Goal: Task Accomplishment & Management: Manage account settings

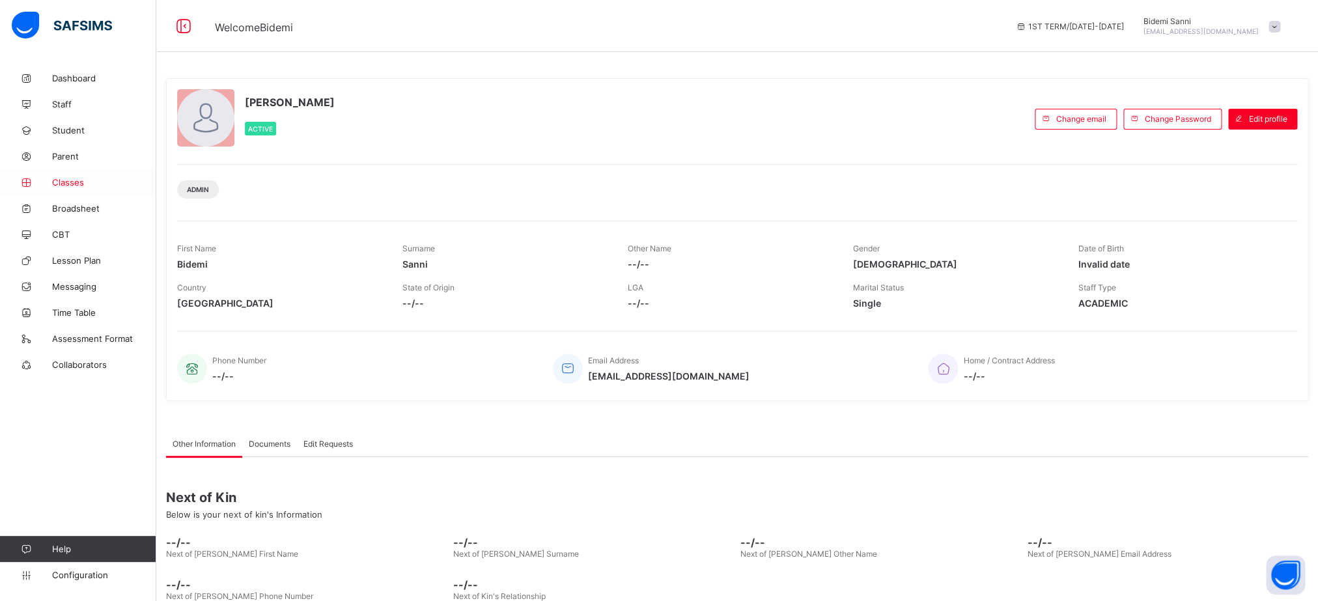
click at [72, 176] on link "Classes" at bounding box center [78, 182] width 156 height 26
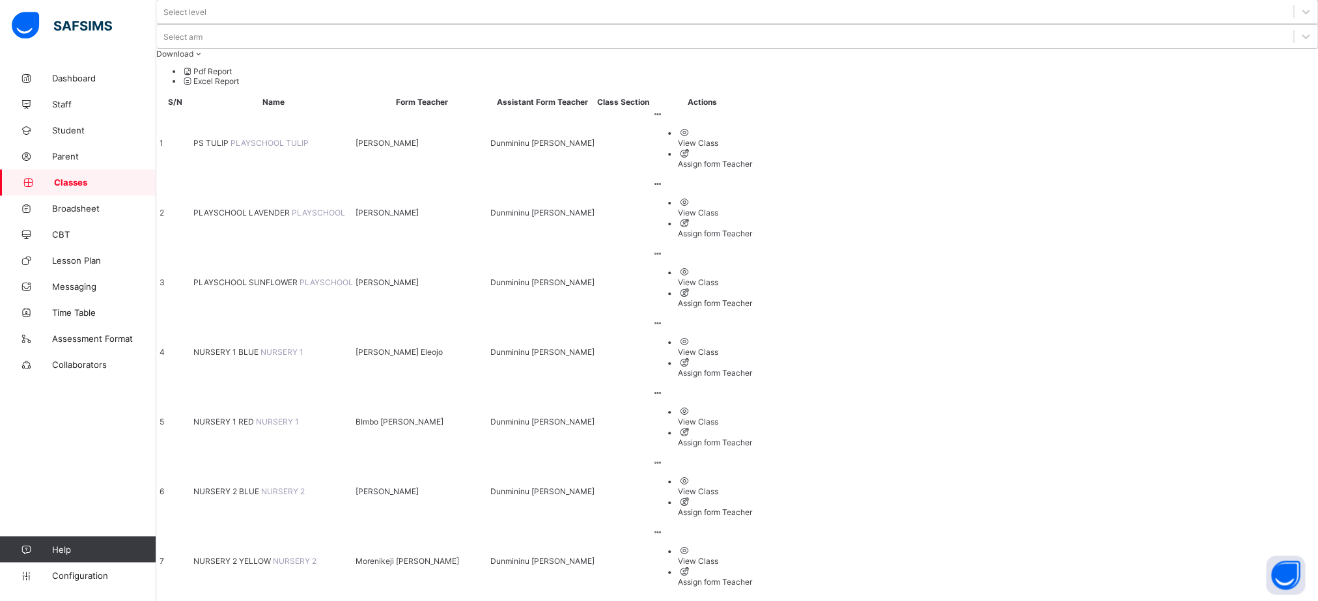
scroll to position [196, 0]
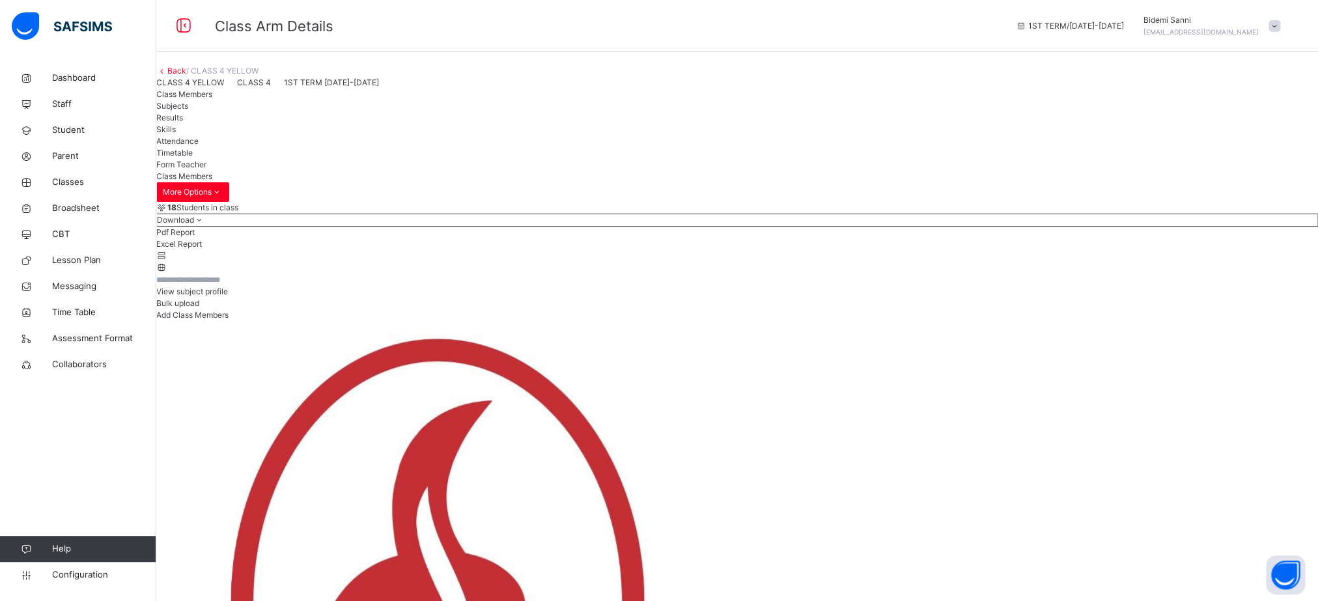
click at [229, 320] on span "Add Class Members" at bounding box center [192, 315] width 72 height 10
type input "****"
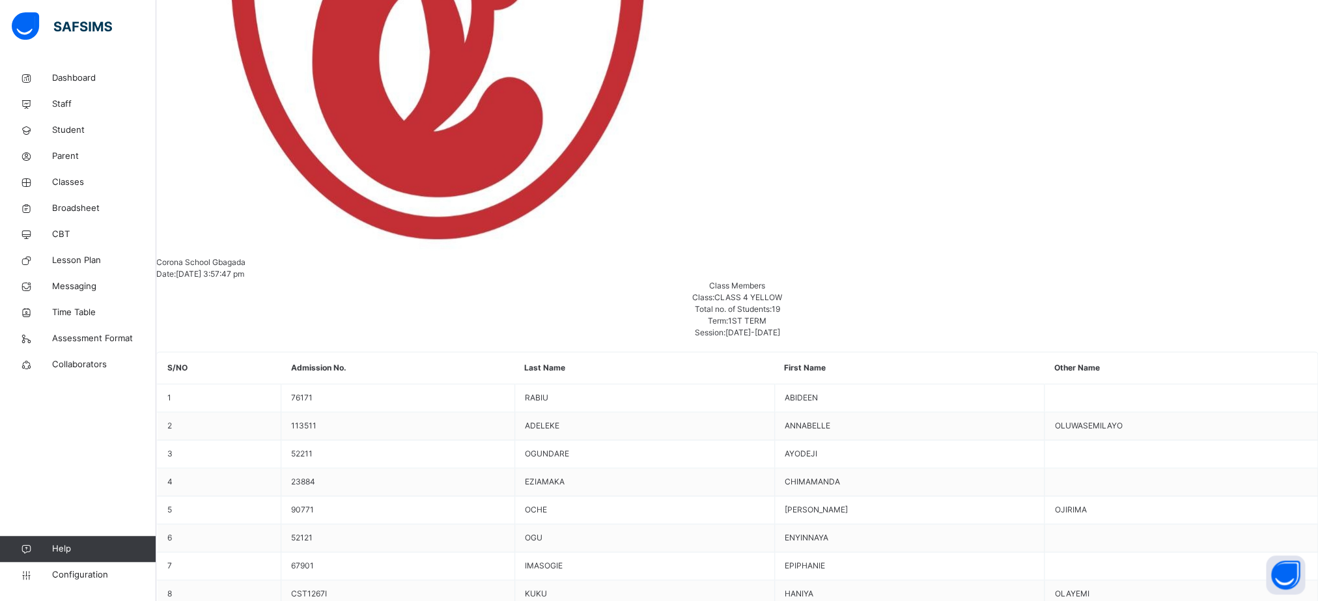
scroll to position [734, 0]
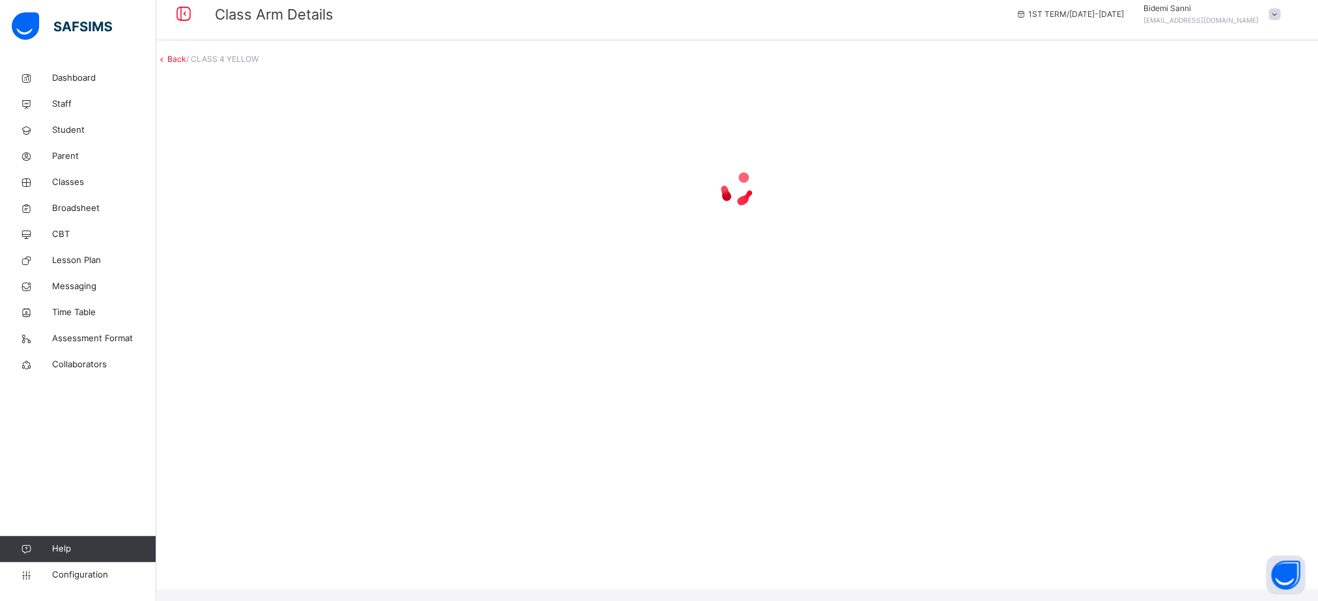
scroll to position [0, 0]
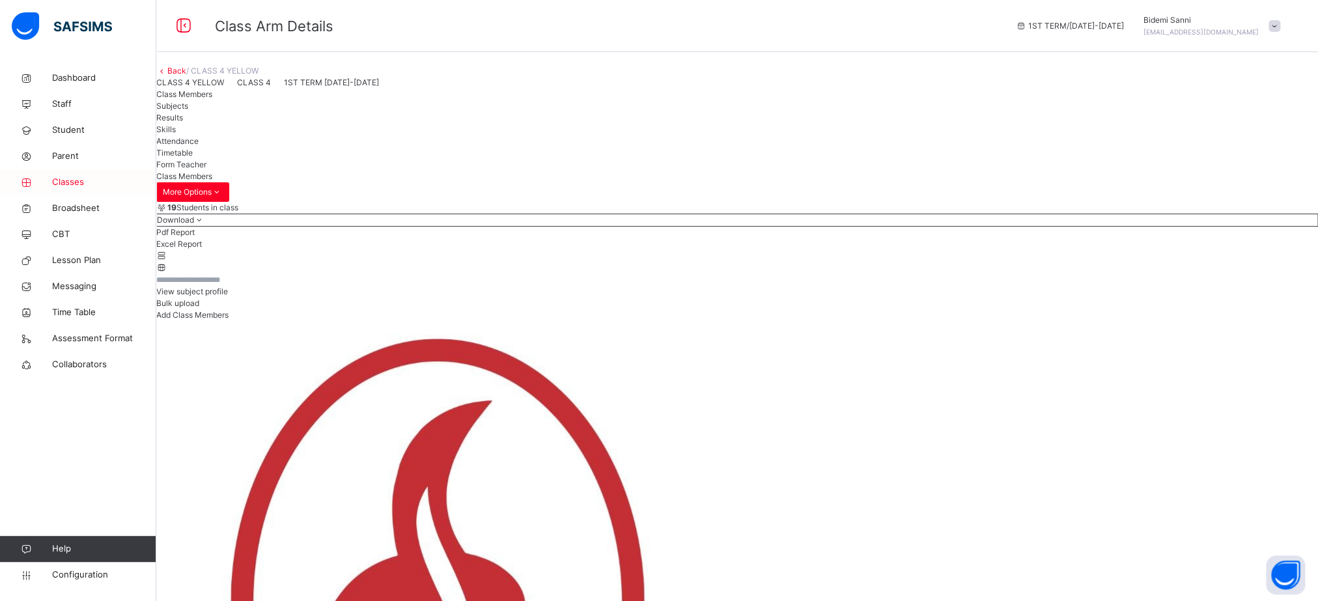
click at [74, 182] on span "Classes" at bounding box center [104, 182] width 104 height 13
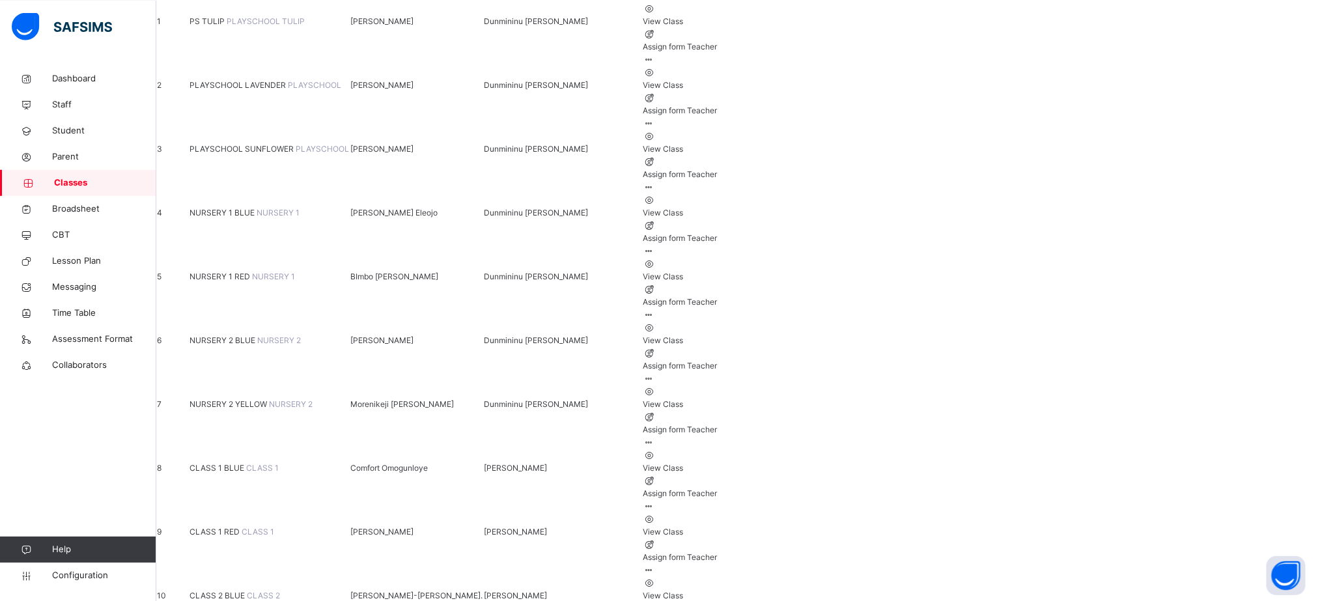
scroll to position [272, 0]
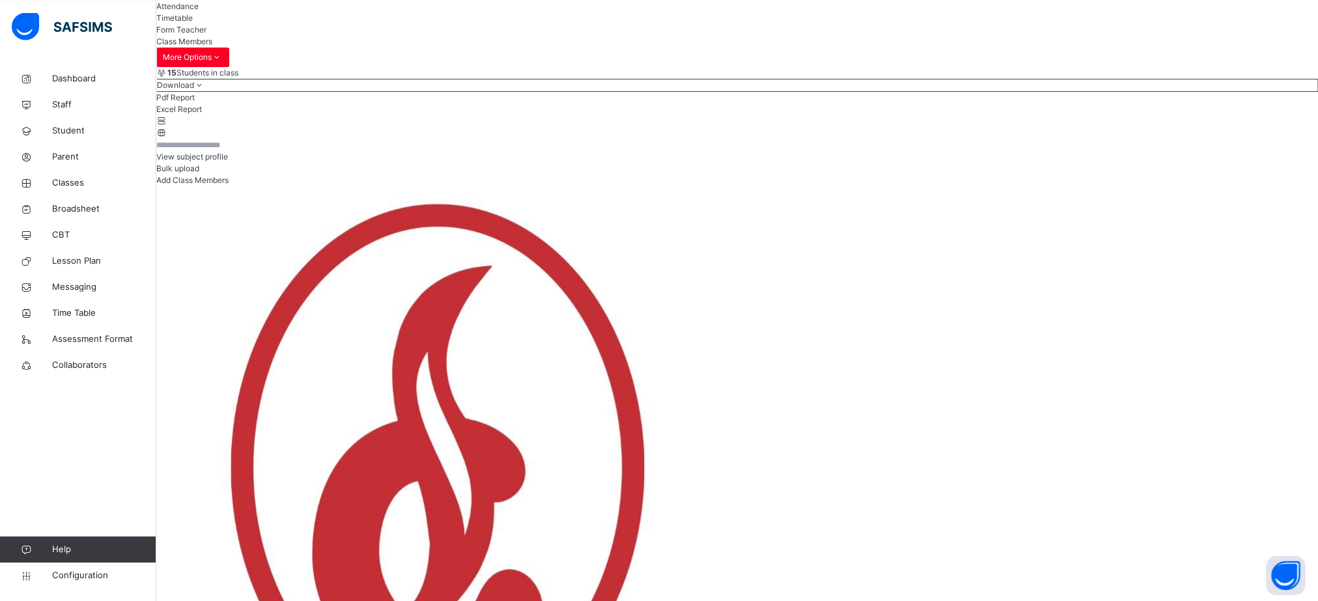
scroll to position [133, 0]
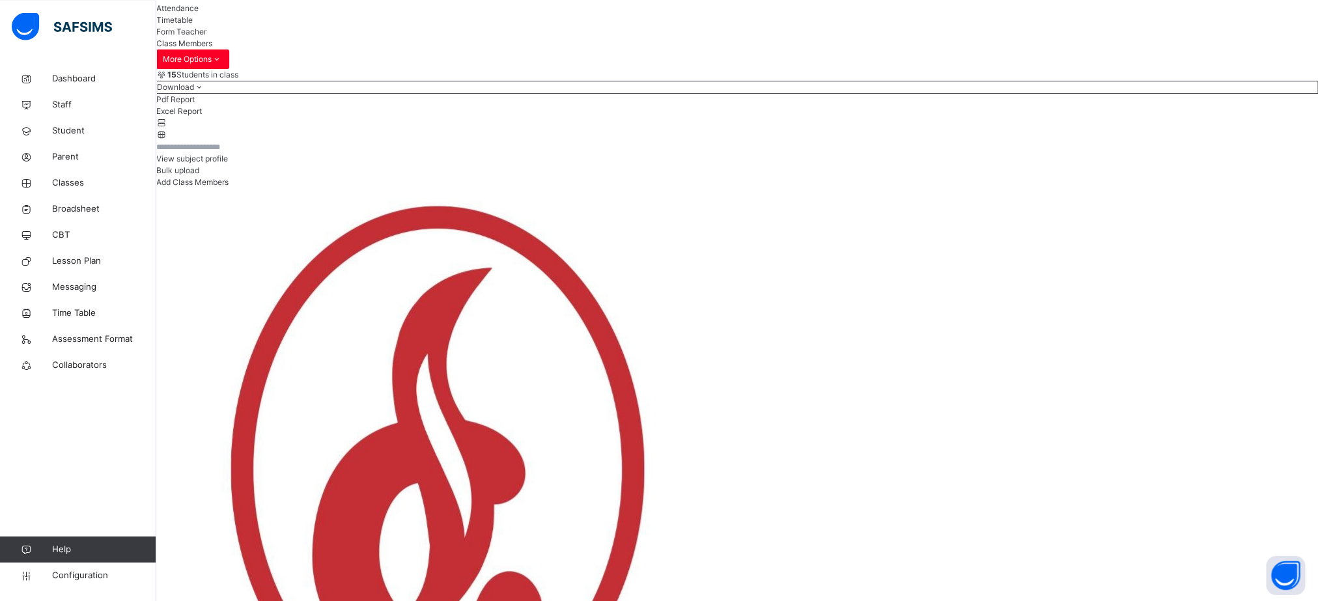
click at [1264, 188] on div "Add Class Members" at bounding box center [737, 182] width 1162 height 12
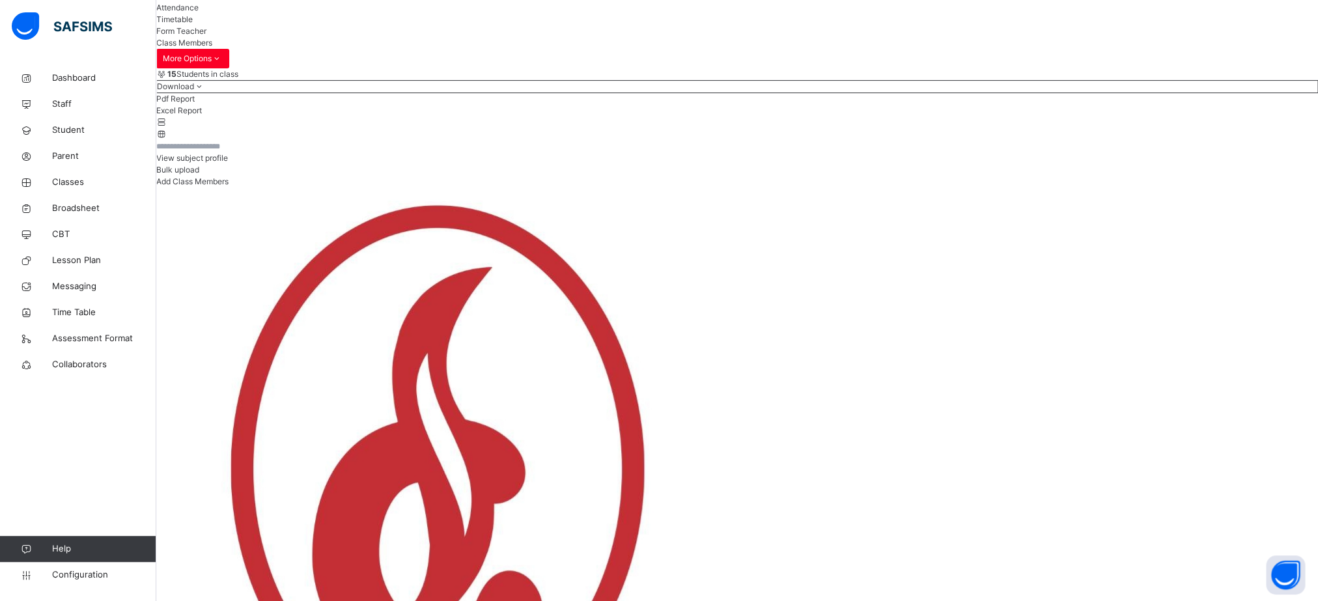
type input "***"
drag, startPoint x: 1165, startPoint y: 131, endPoint x: 1175, endPoint y: 134, distance: 10.3
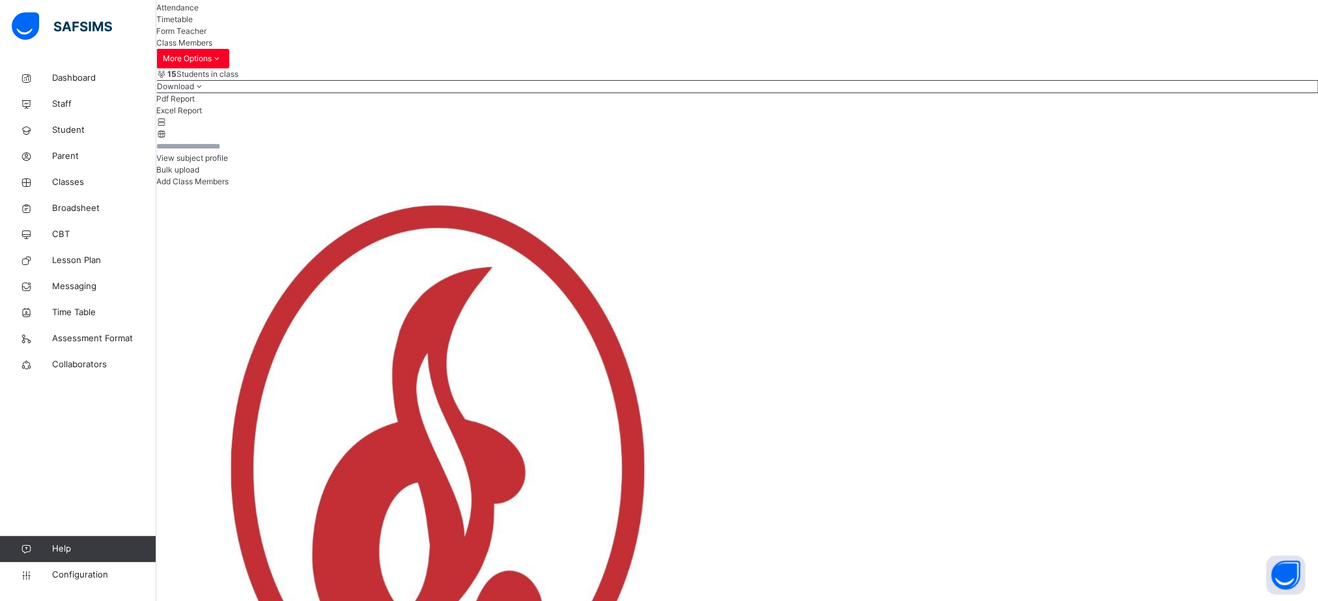
click at [234, 152] on input "text" at bounding box center [195, 147] width 78 height 12
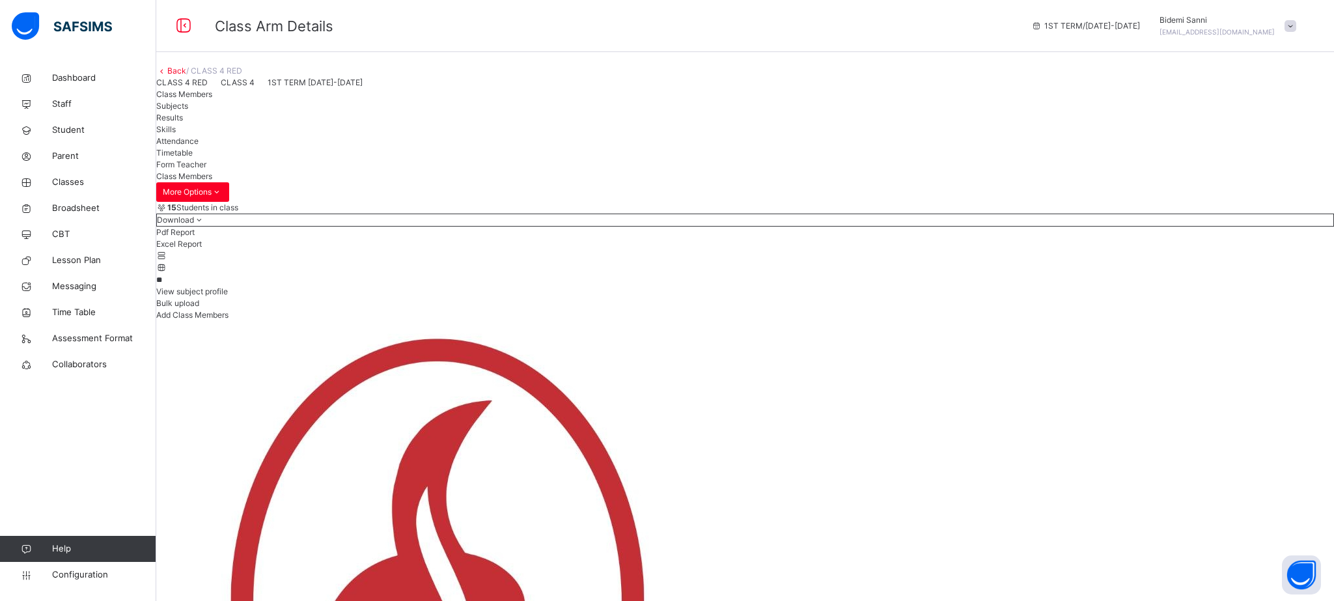
type input "*"
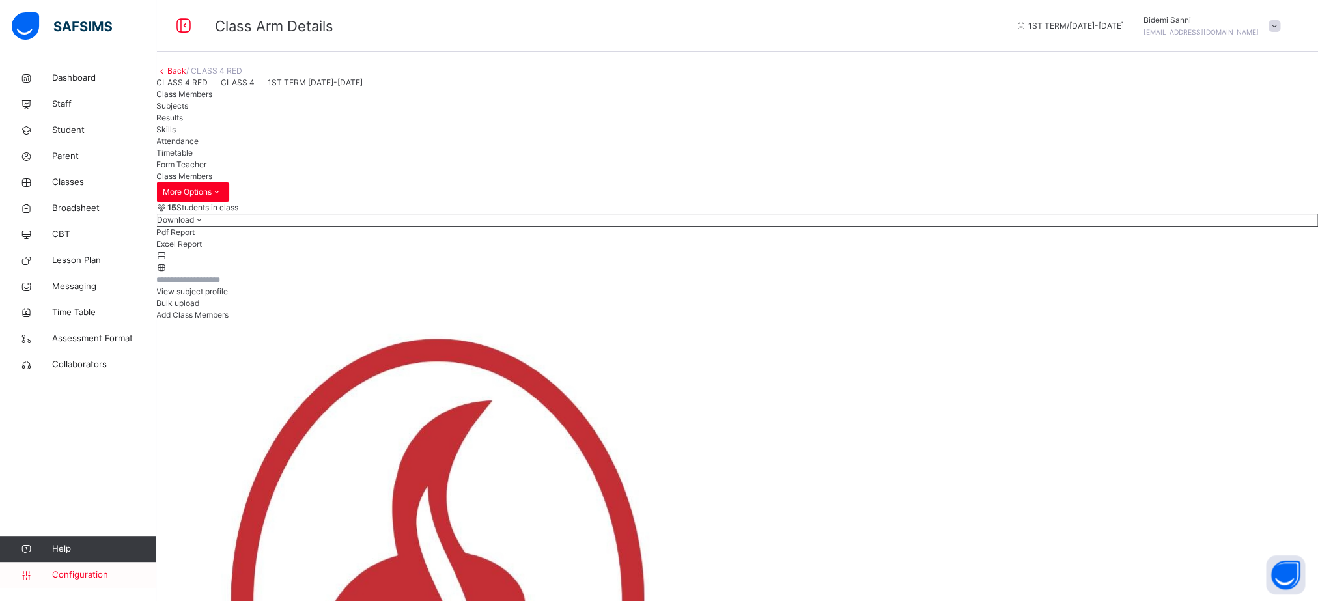
click at [92, 574] on span "Configuration" at bounding box center [104, 574] width 104 height 13
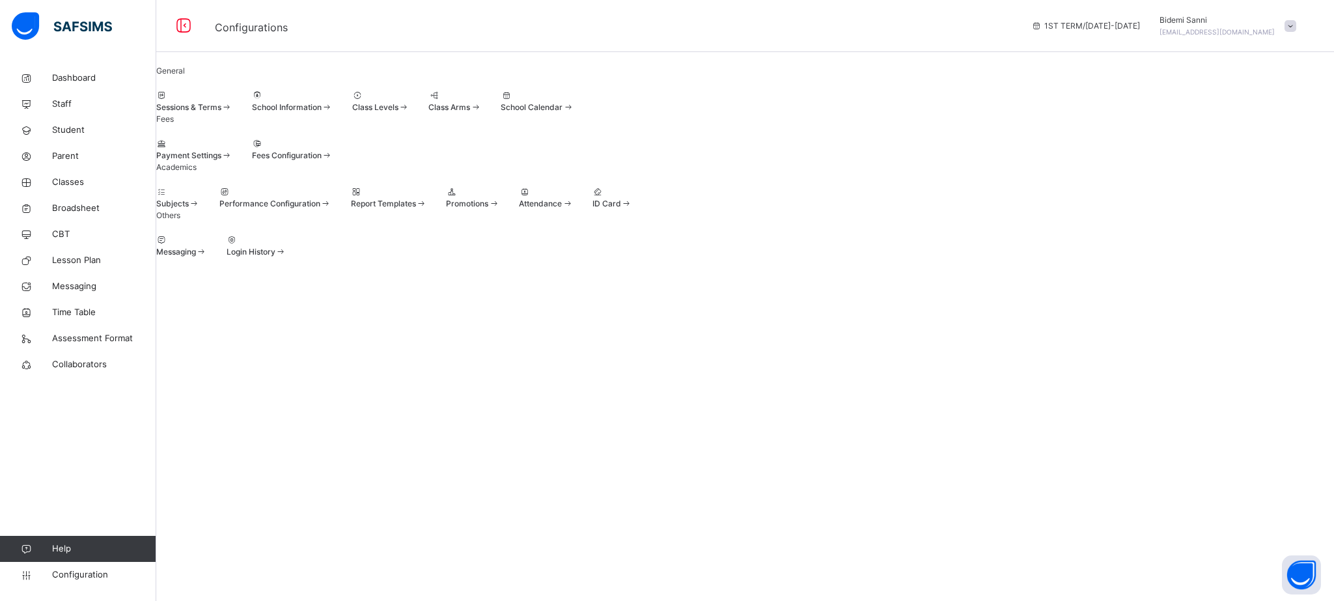
click at [499, 210] on div "Promotions" at bounding box center [472, 197] width 53 height 23
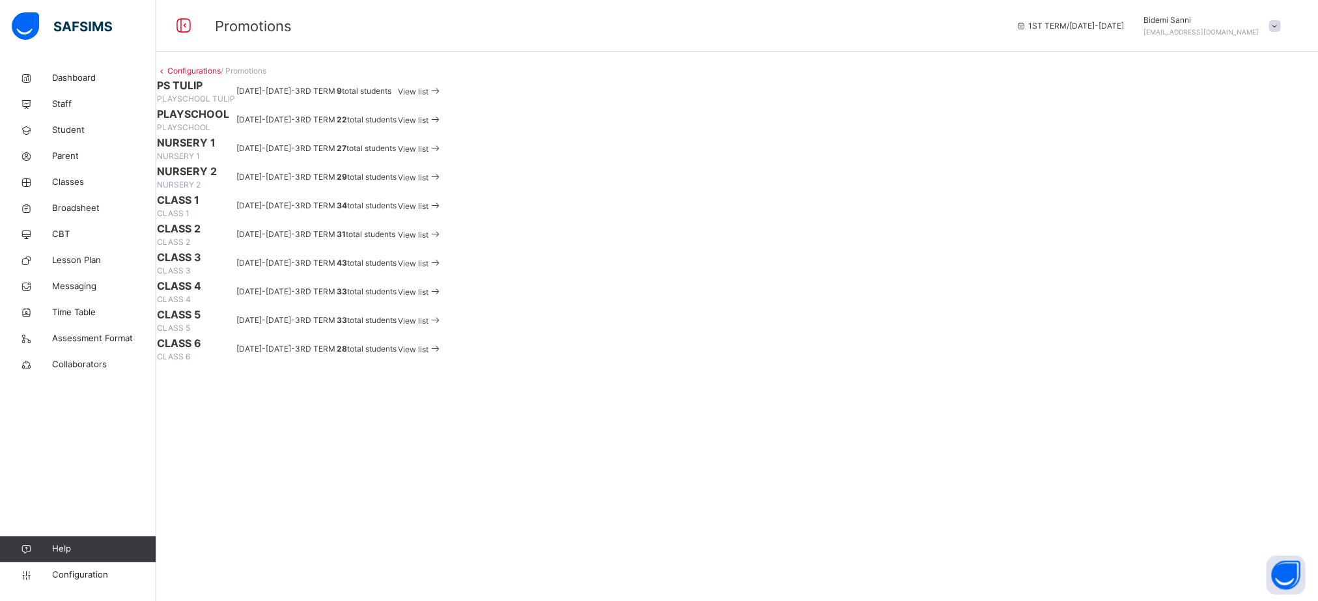
scroll to position [205, 0]
click at [443, 277] on td "View list" at bounding box center [420, 263] width 46 height 29
click at [428, 268] on span "View list" at bounding box center [413, 263] width 31 height 10
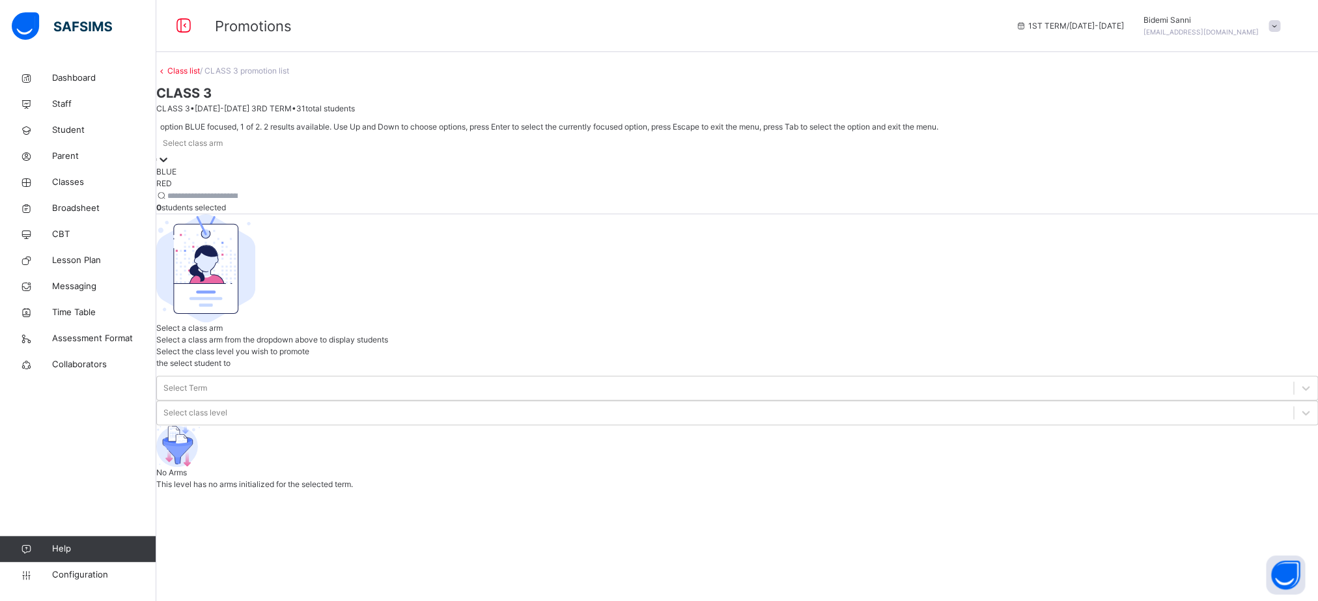
click at [170, 166] on div at bounding box center [163, 159] width 13 height 13
click at [242, 189] on div "RED" at bounding box center [737, 184] width 1162 height 12
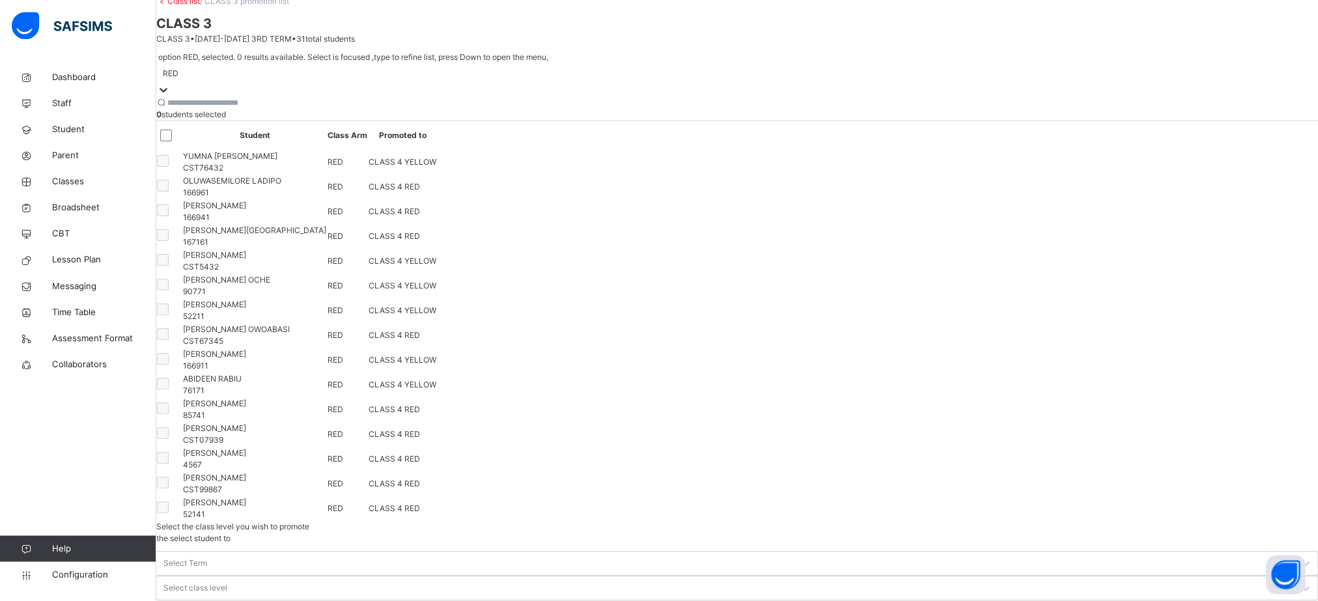
scroll to position [66, 0]
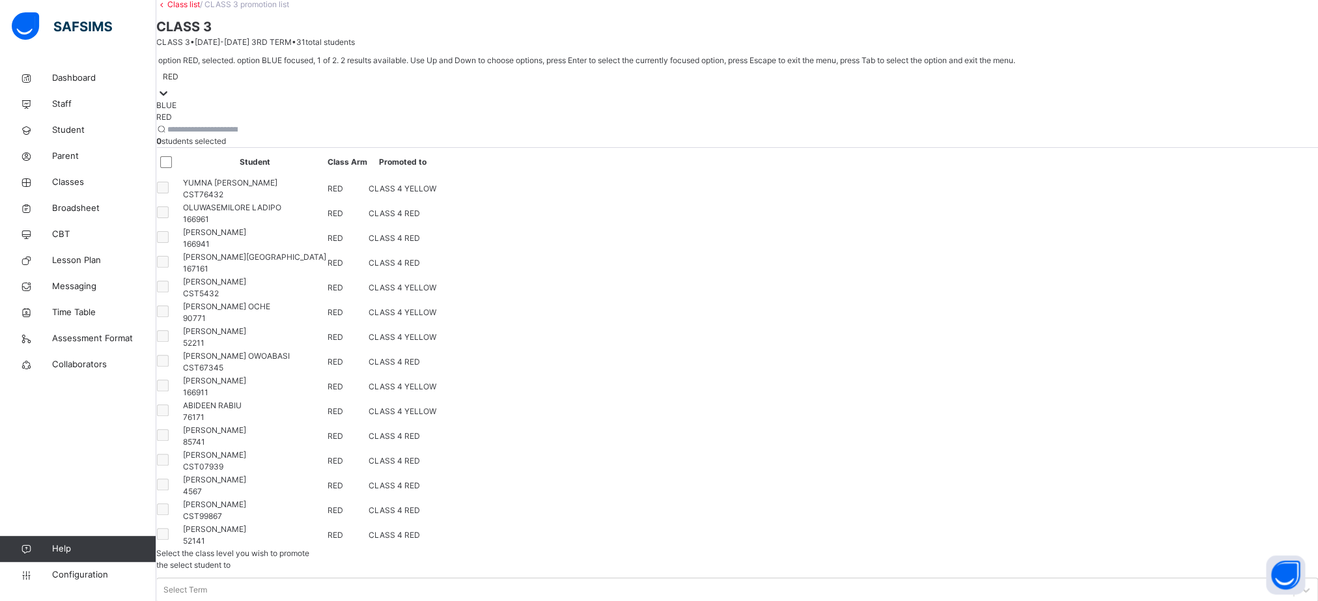
click at [178, 83] on div "RED" at bounding box center [171, 77] width 16 height 12
click at [202, 111] on div "BLUE" at bounding box center [737, 106] width 1162 height 12
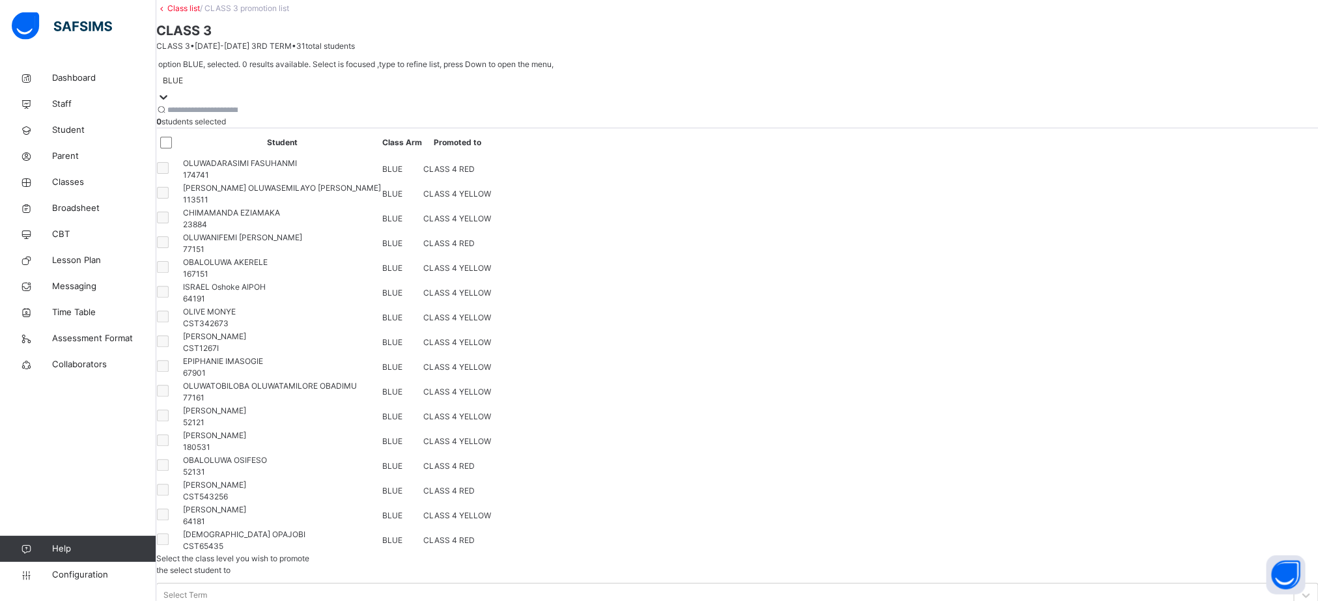
scroll to position [59, 0]
click at [76, 193] on link "Classes" at bounding box center [78, 182] width 156 height 26
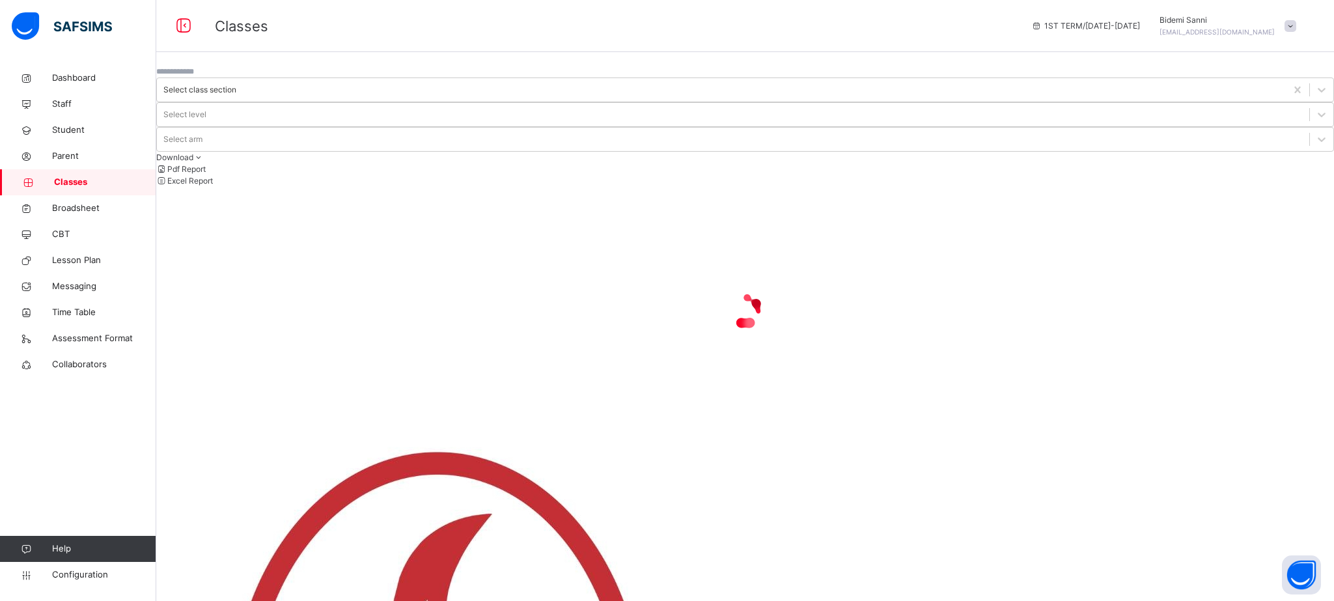
click at [76, 193] on link "Classes" at bounding box center [78, 182] width 156 height 26
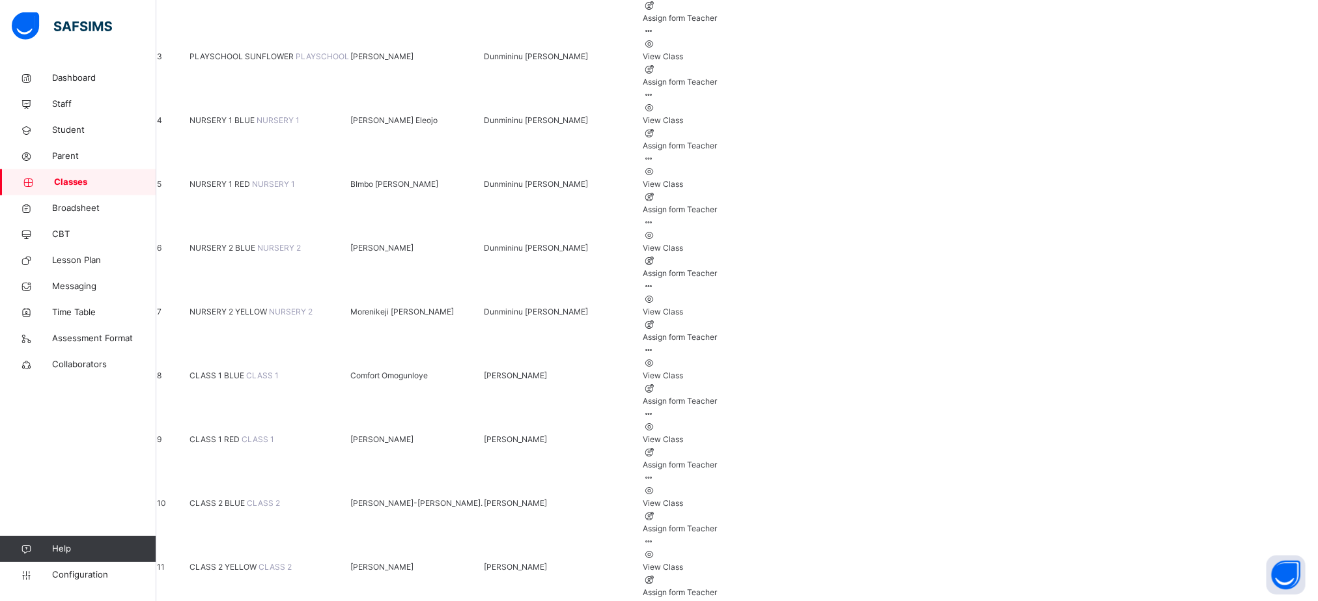
scroll to position [360, 0]
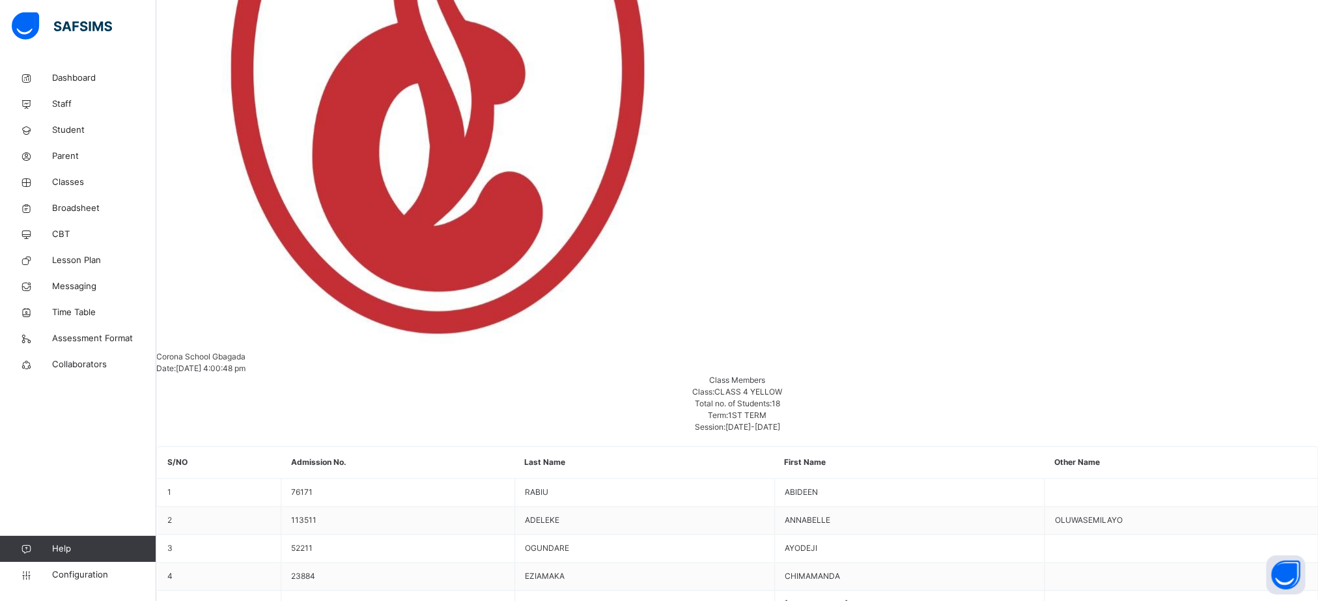
scroll to position [690, 0]
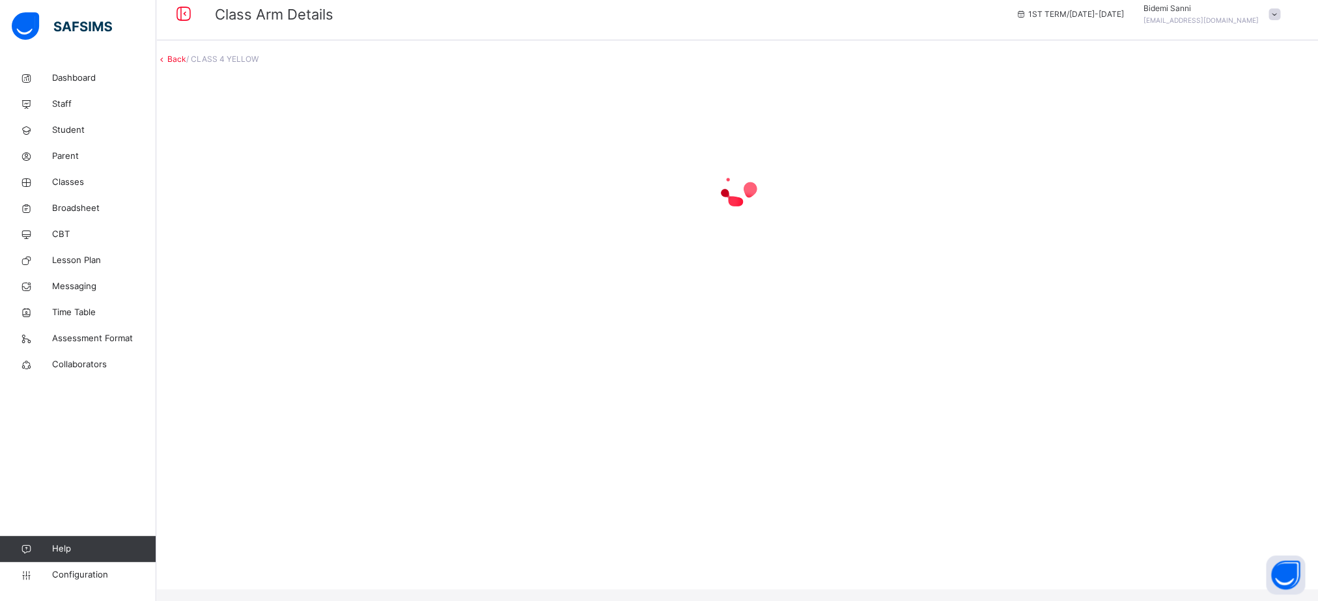
scroll to position [0, 0]
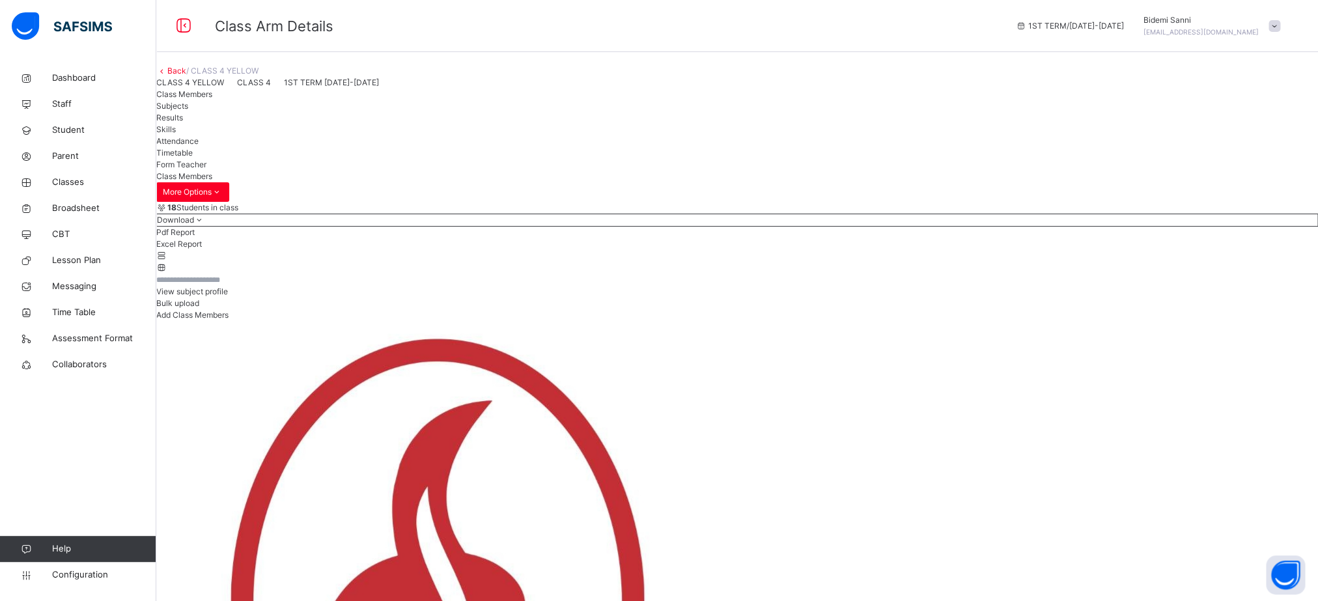
click at [229, 320] on span "Add Class Members" at bounding box center [192, 315] width 72 height 10
type input "***"
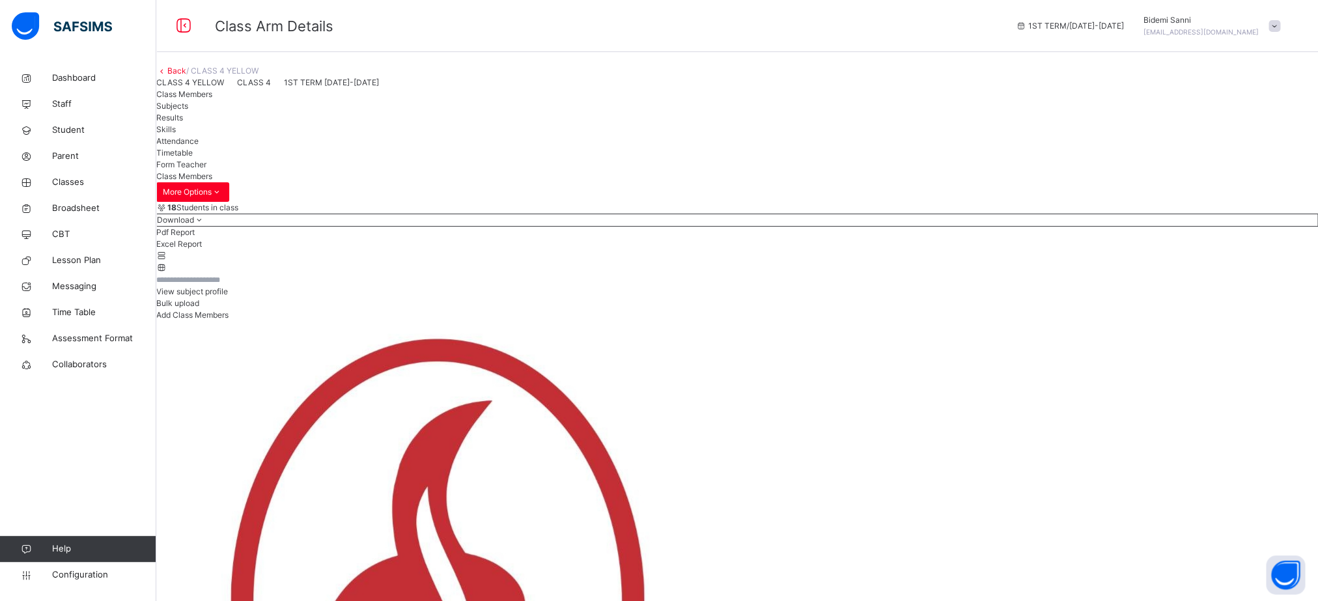
click at [186, 76] on link "Back" at bounding box center [176, 71] width 19 height 10
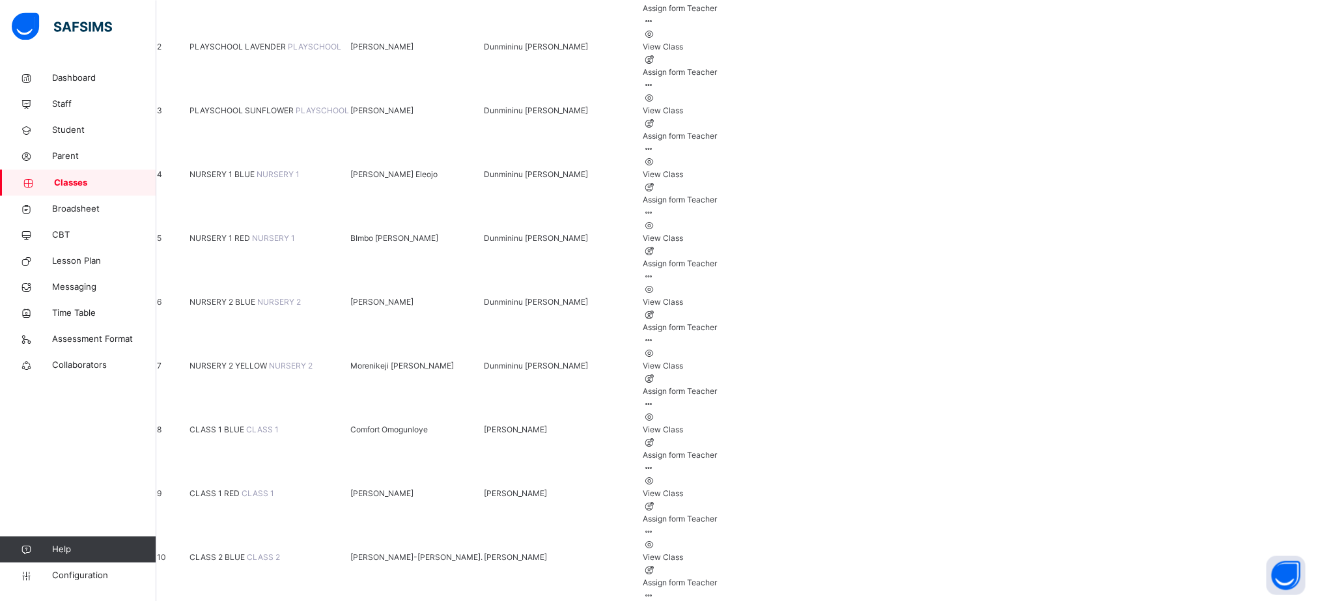
scroll to position [327, 0]
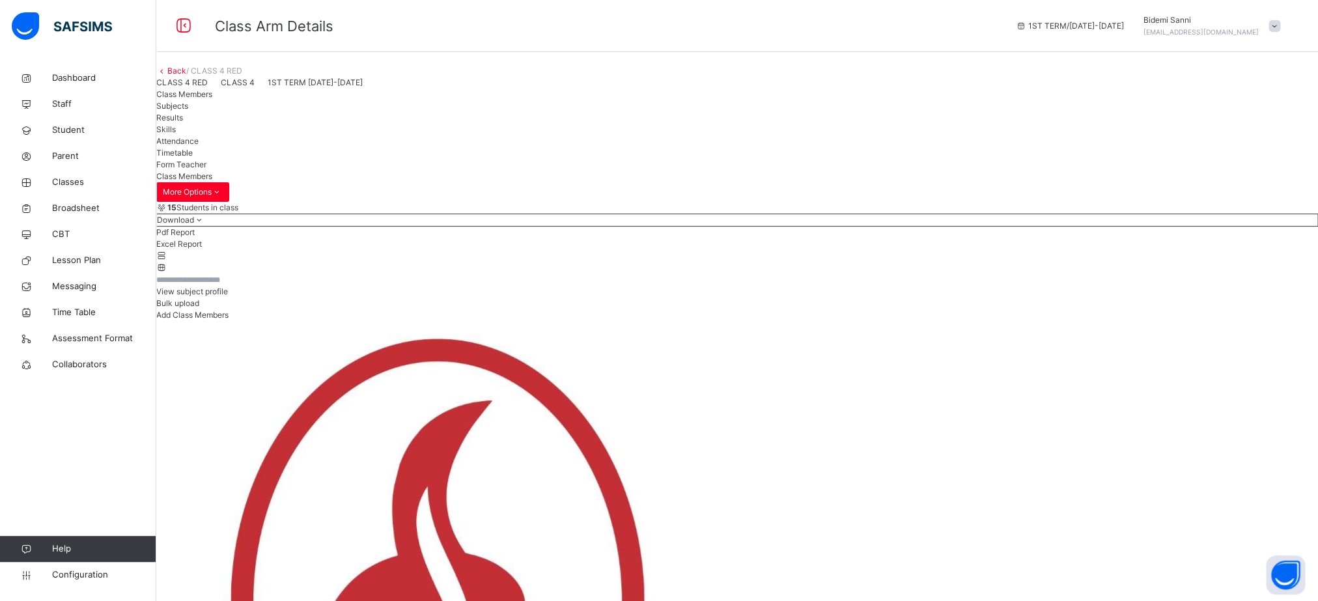
click at [1256, 321] on div "Add Class Members" at bounding box center [737, 315] width 1162 height 12
type input "******"
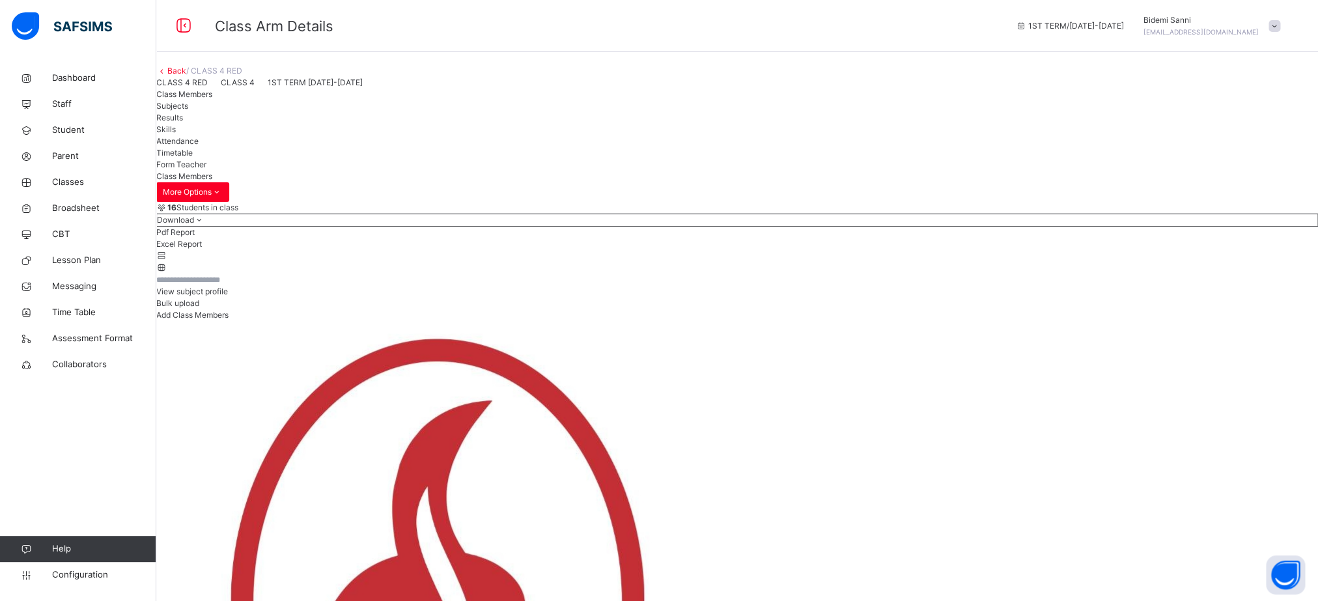
click at [229, 320] on span "Add Class Members" at bounding box center [192, 315] width 72 height 10
type input "****"
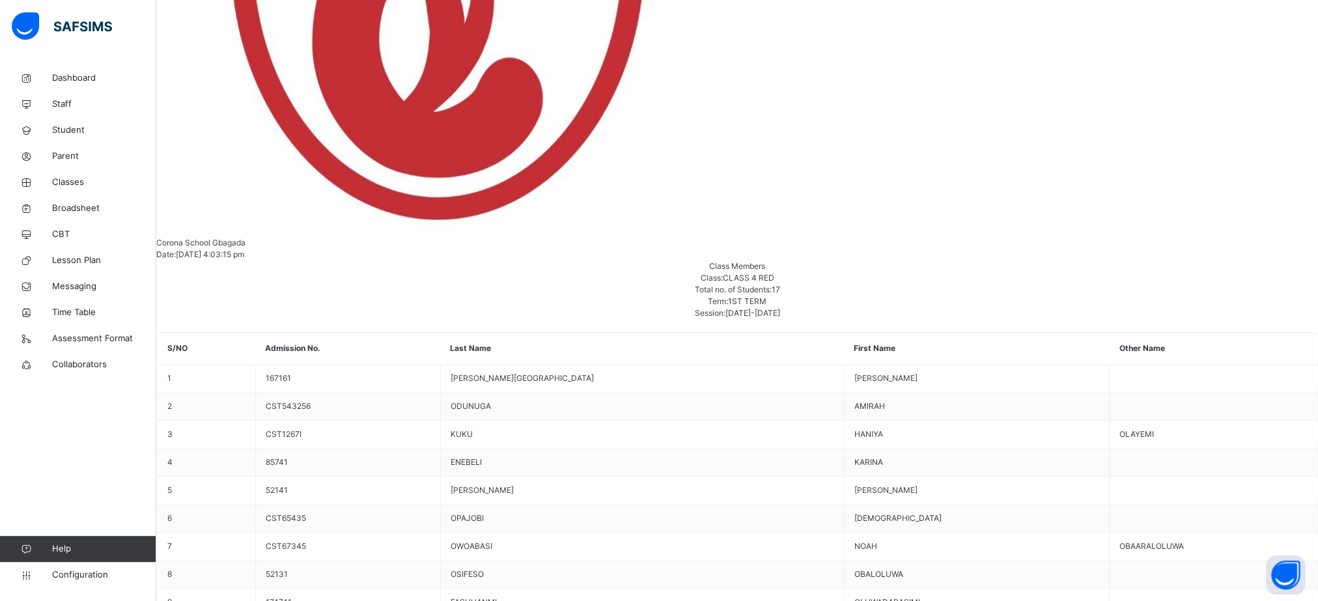
scroll to position [48, 0]
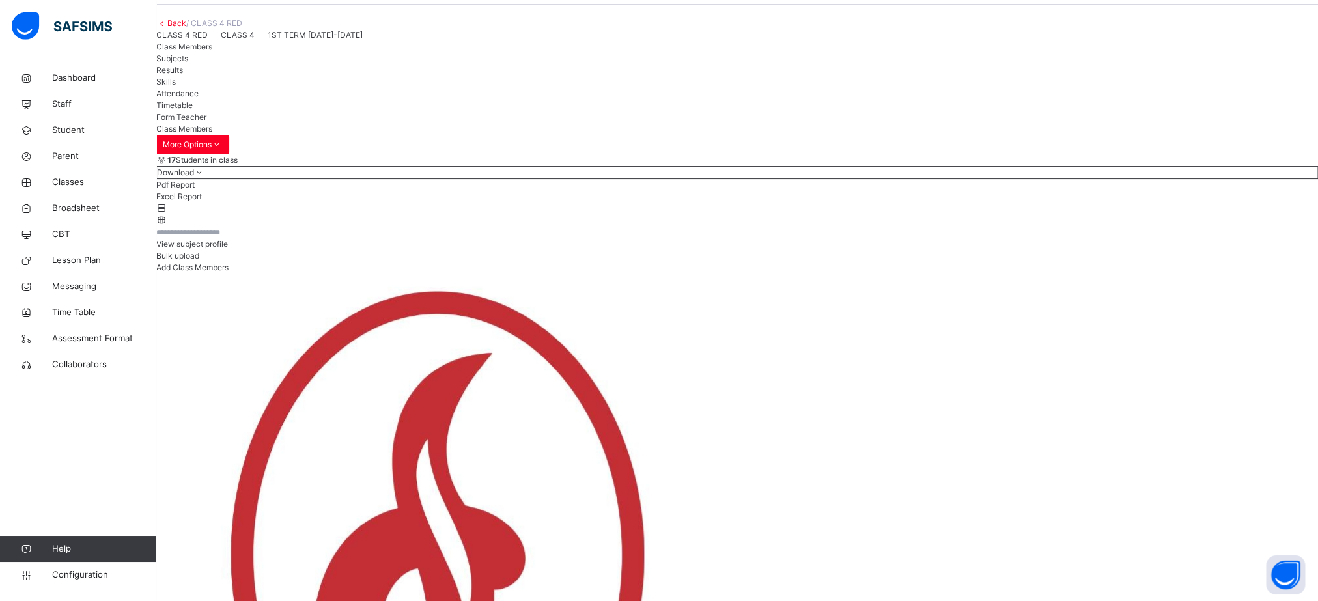
click at [1270, 273] on div "Add Class Members" at bounding box center [737, 268] width 1162 height 12
type input "**********"
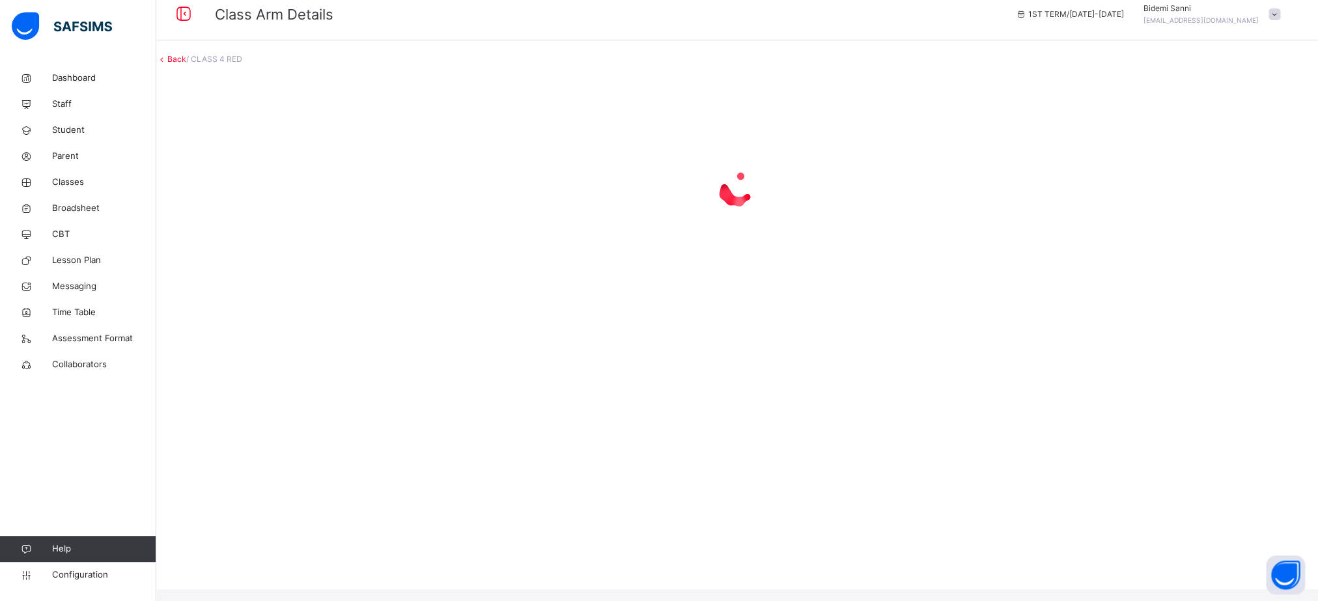
scroll to position [0, 0]
